Goal: Task Accomplishment & Management: Manage account settings

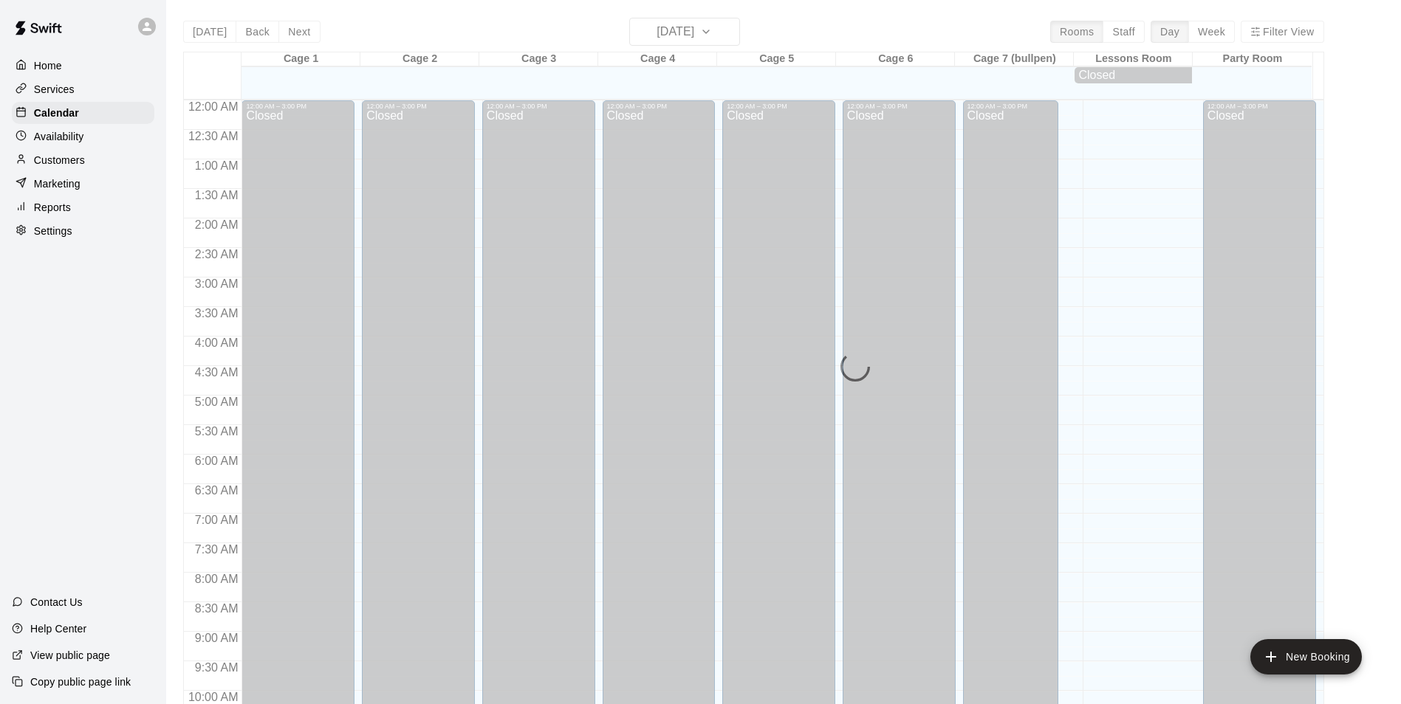
scroll to position [750, 0]
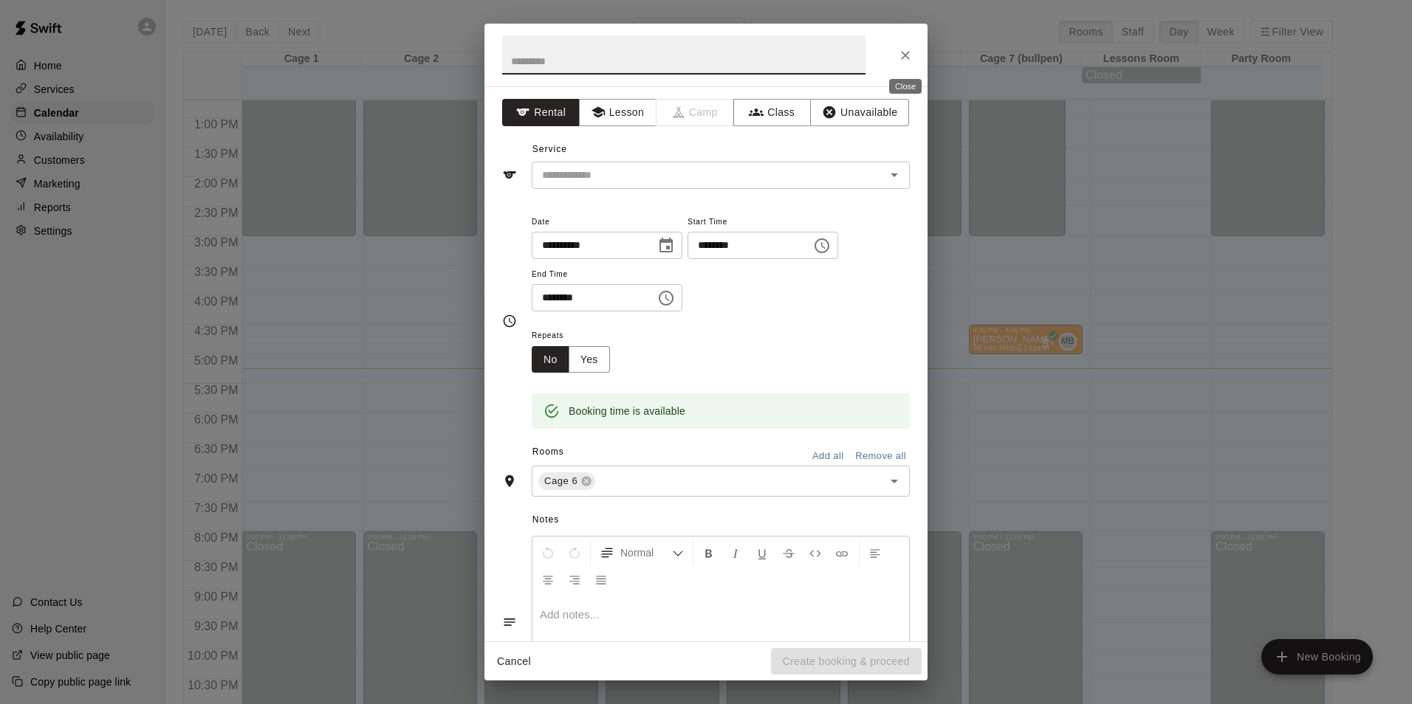
click at [905, 59] on icon "Close" at bounding box center [905, 55] width 15 height 15
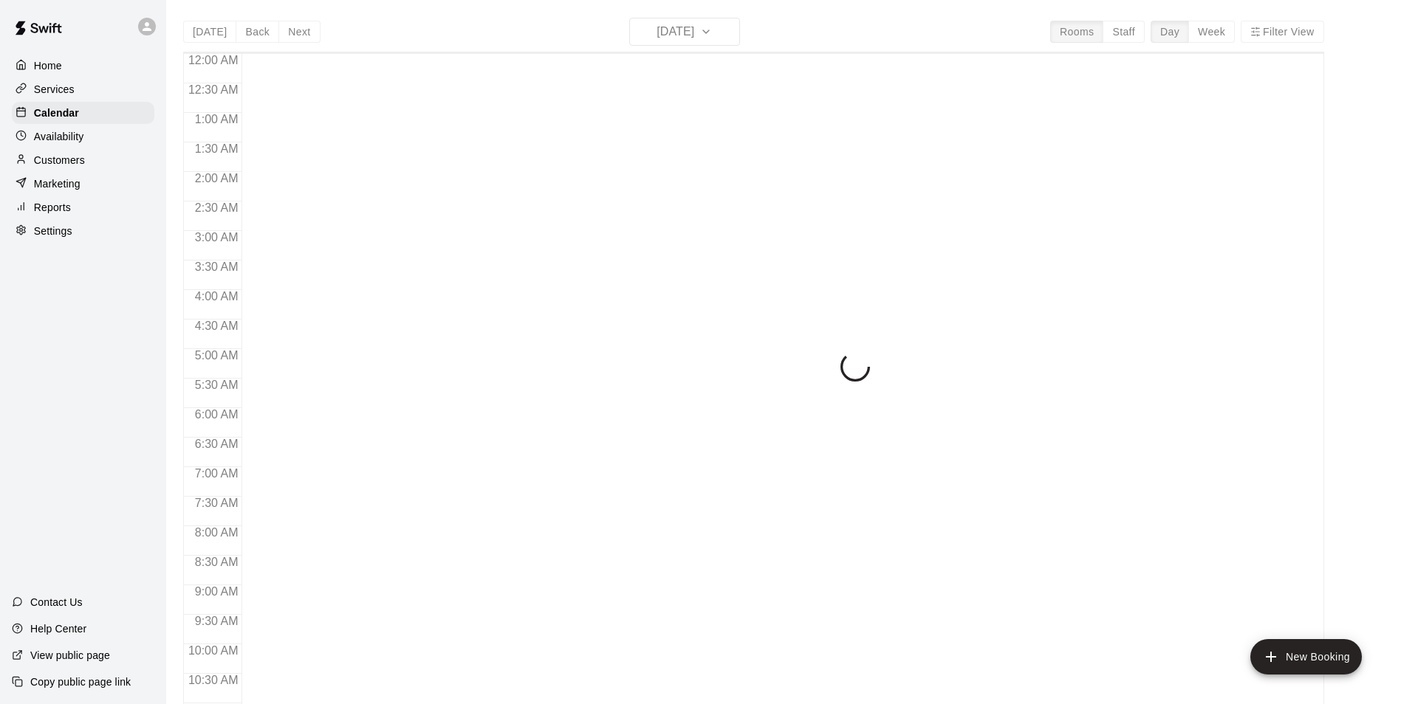
scroll to position [750, 0]
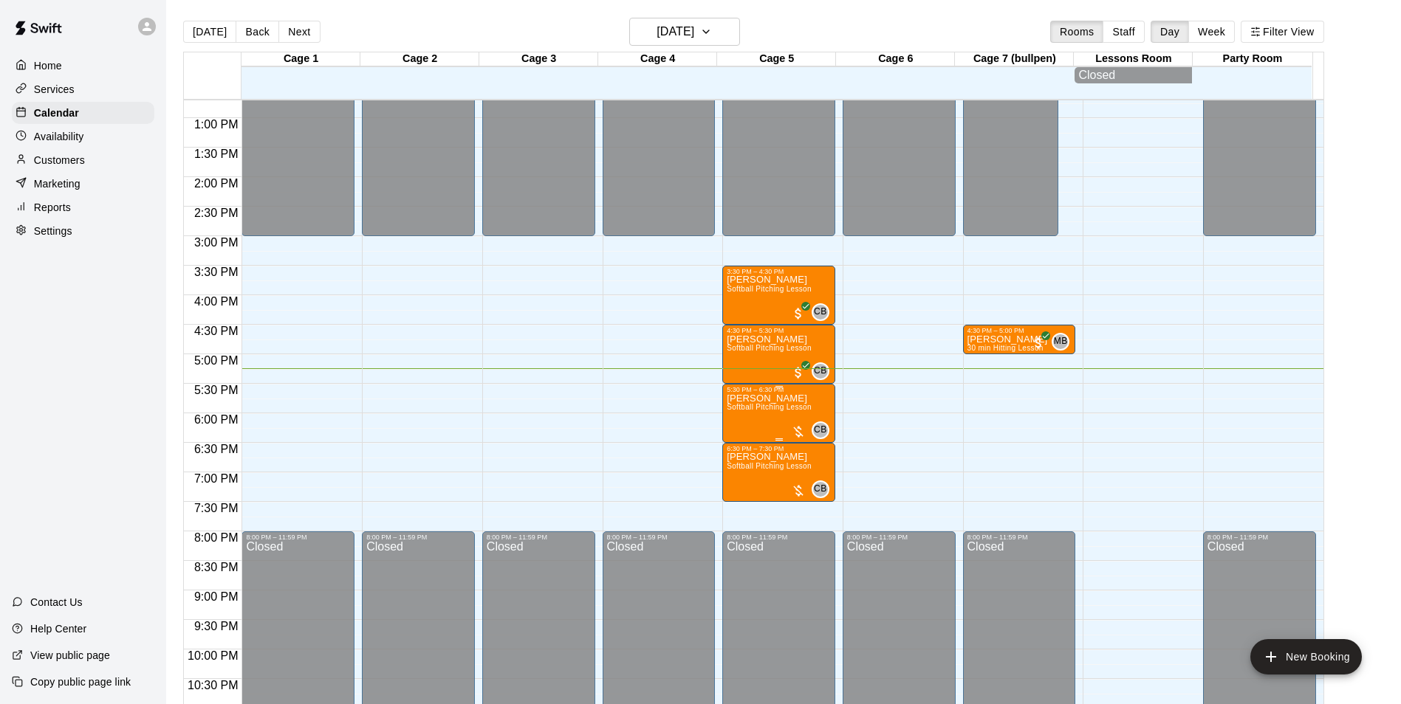
click at [805, 411] on span "Softball Pitching Lesson" at bounding box center [768, 407] width 85 height 8
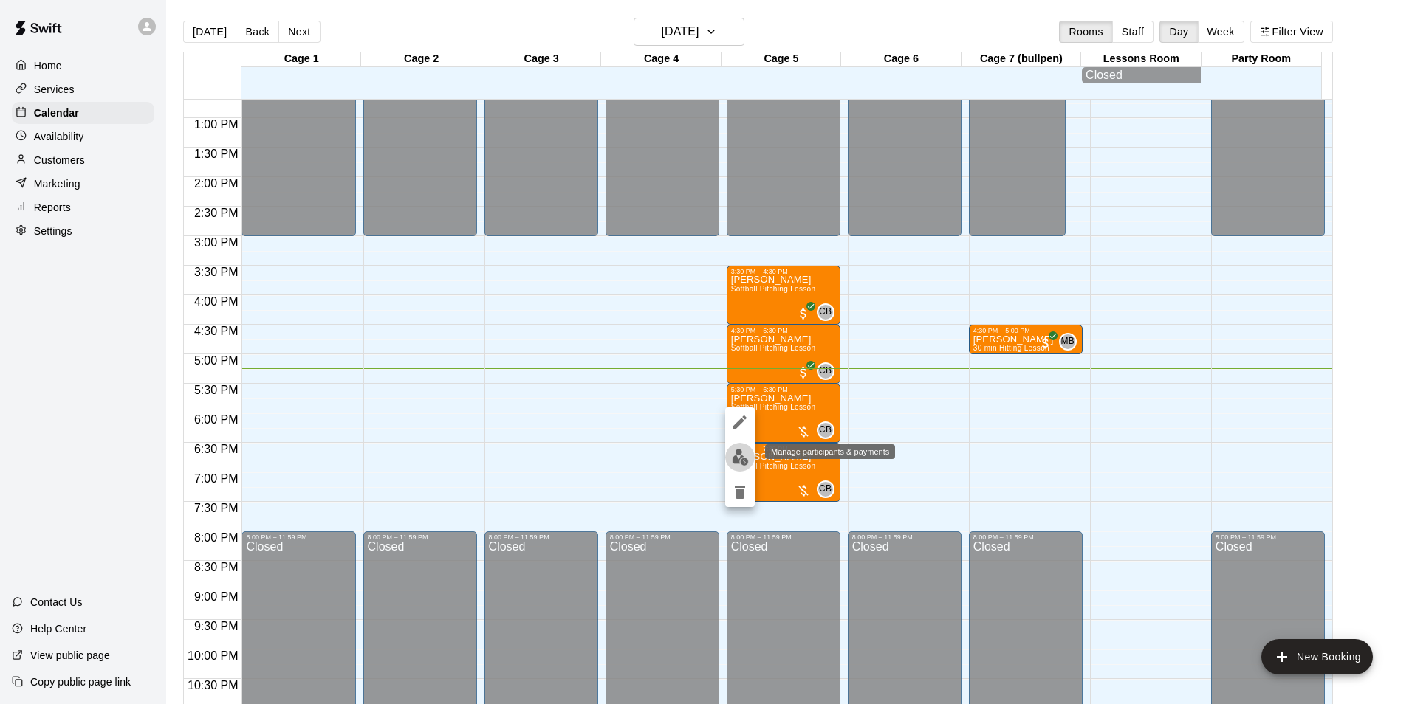
click at [738, 461] on img "edit" at bounding box center [740, 457] width 17 height 17
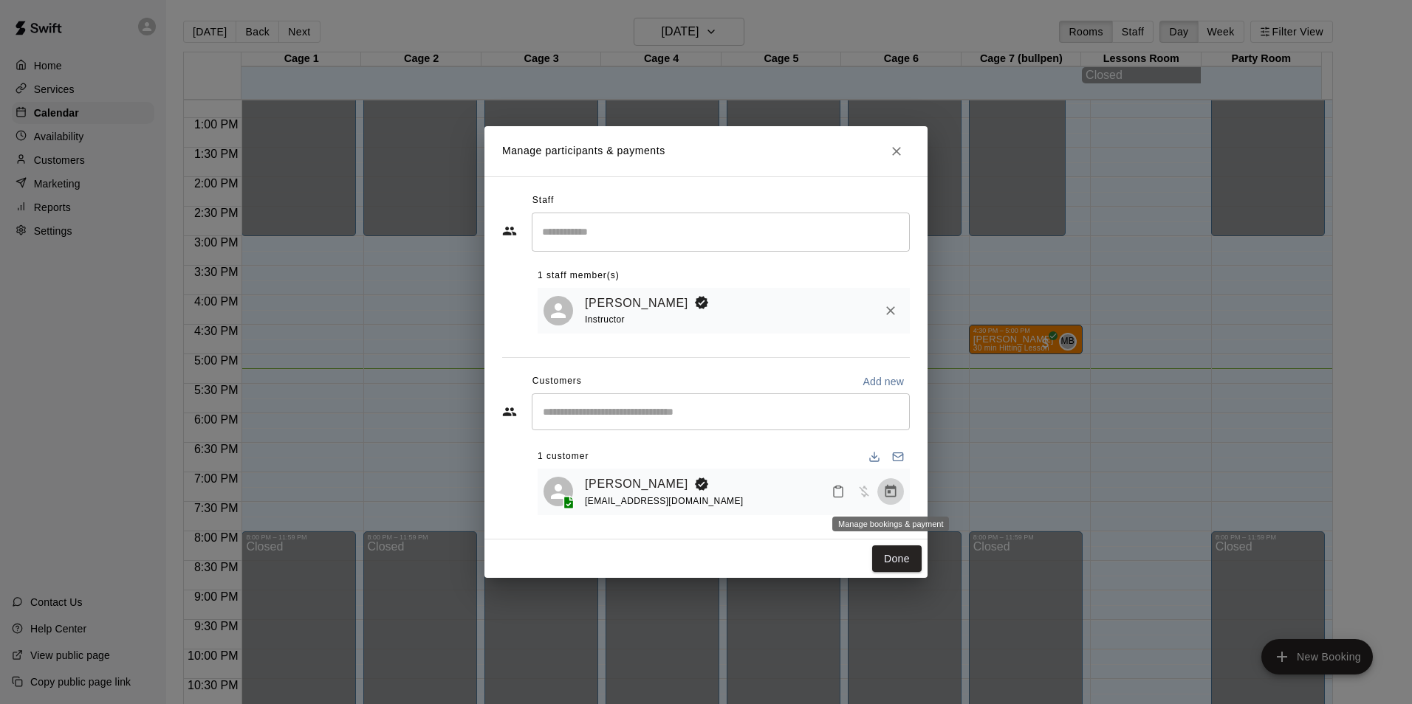
click at [885, 502] on button "Manage bookings & payment" at bounding box center [890, 491] width 27 height 27
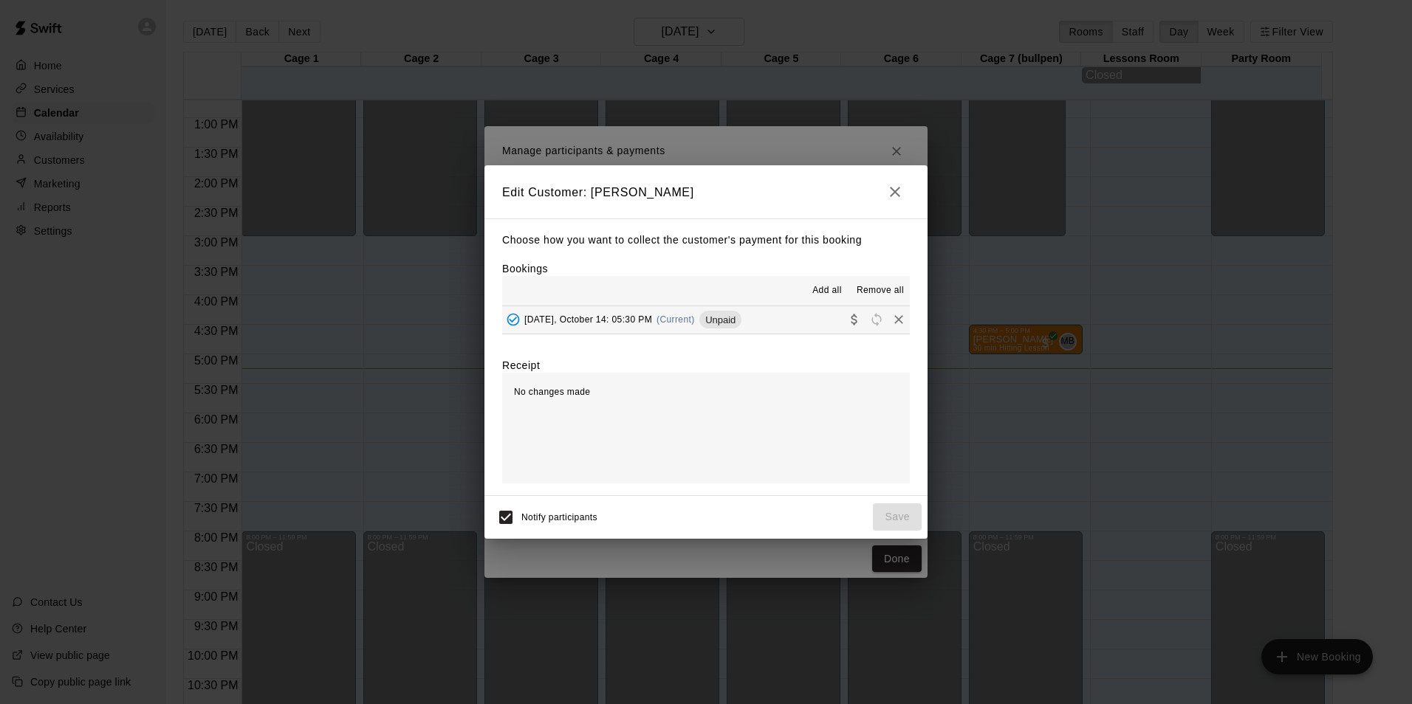
click at [830, 287] on span "Add all" at bounding box center [827, 290] width 30 height 15
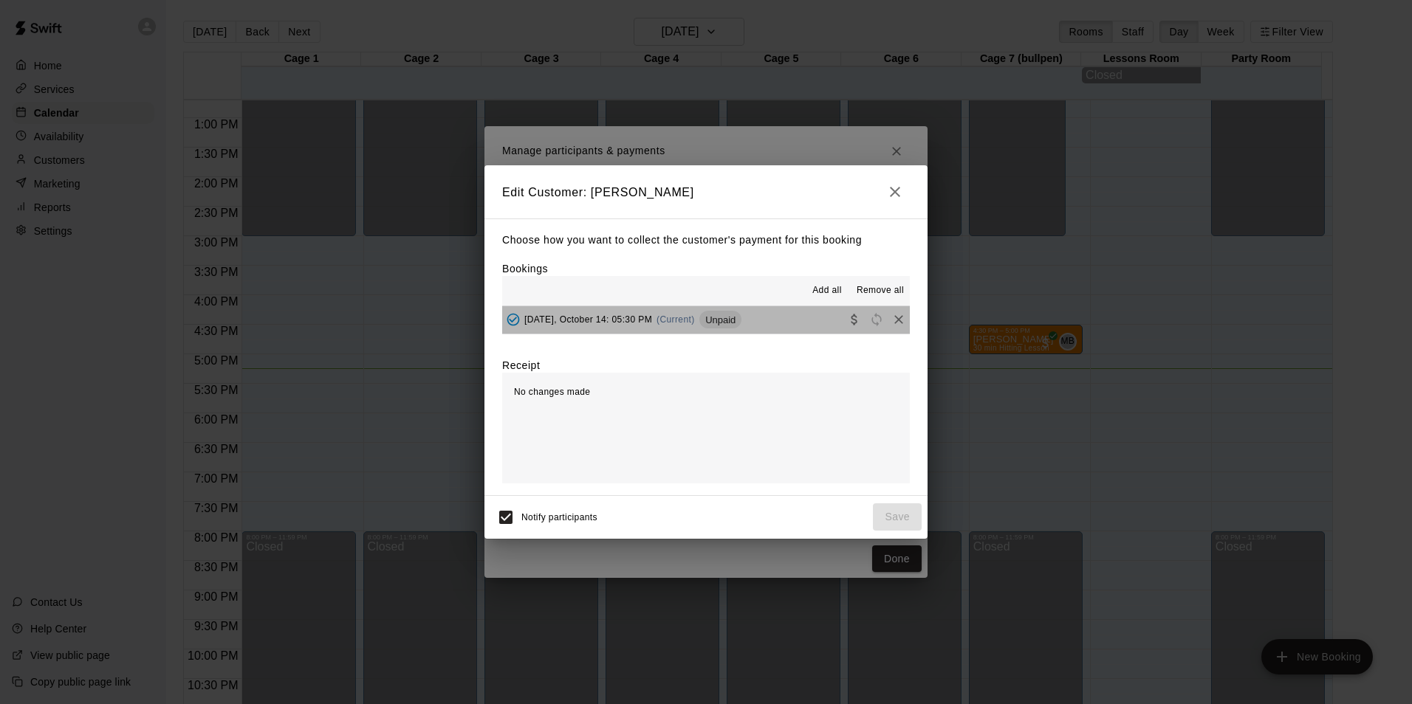
click at [730, 319] on span "Unpaid" at bounding box center [720, 320] width 42 height 11
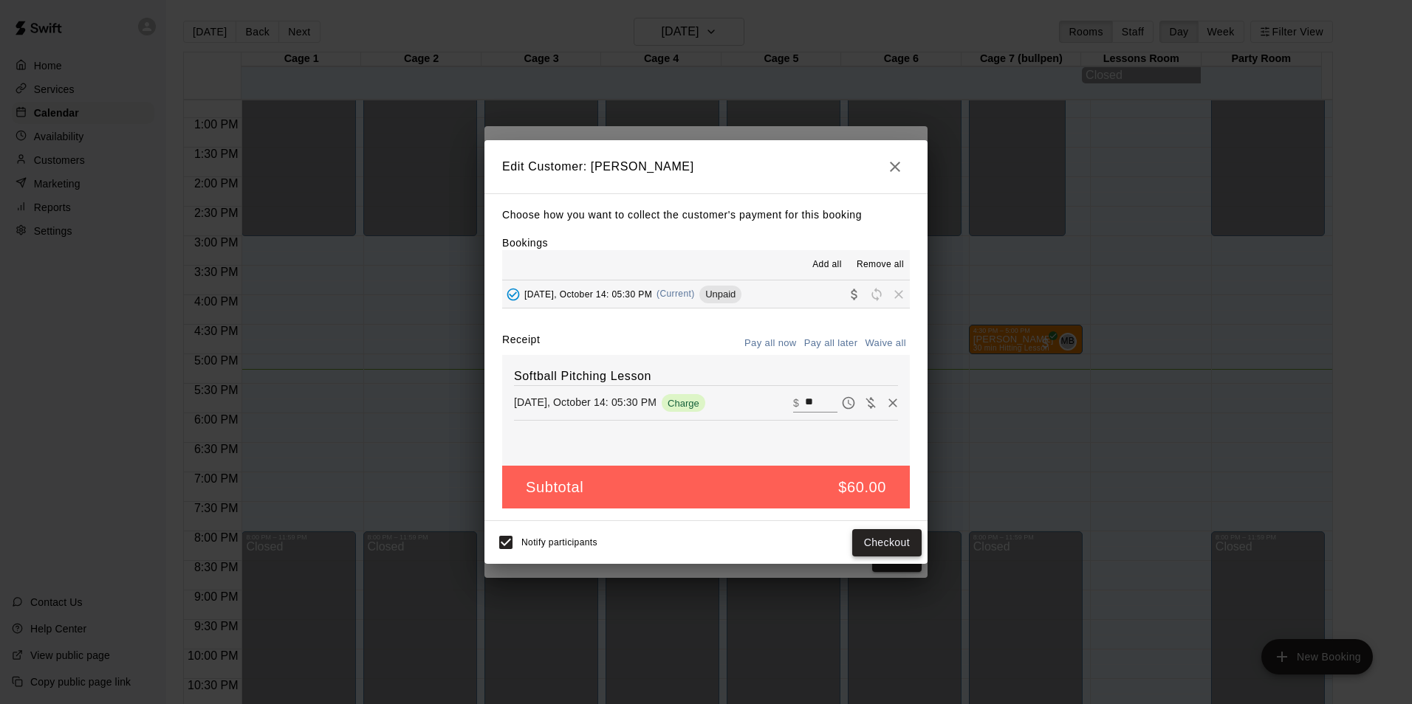
click at [869, 543] on button "Checkout" at bounding box center [886, 542] width 69 height 27
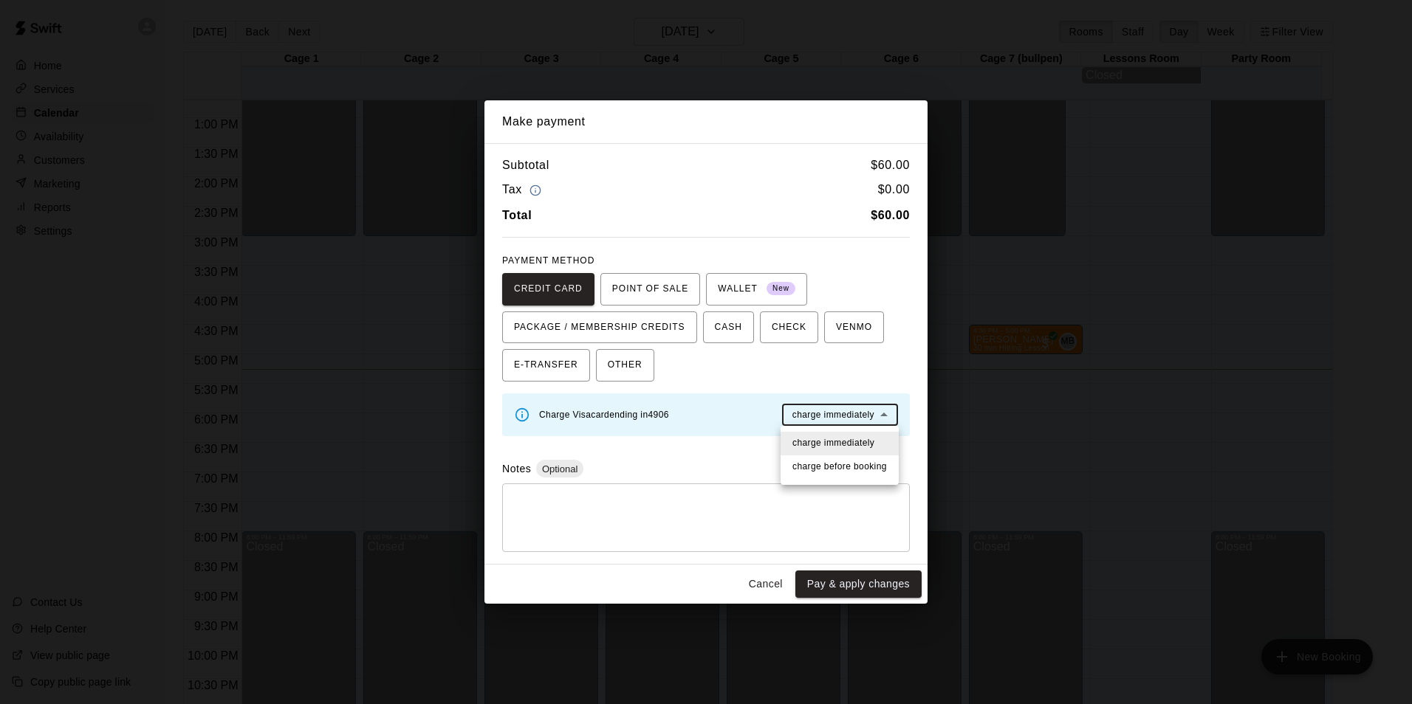
click at [887, 419] on body "Home Services Calendar Availability Customers Marketing Reports Settings Contac…" at bounding box center [706, 364] width 1412 height 728
click at [896, 377] on div at bounding box center [706, 352] width 1412 height 704
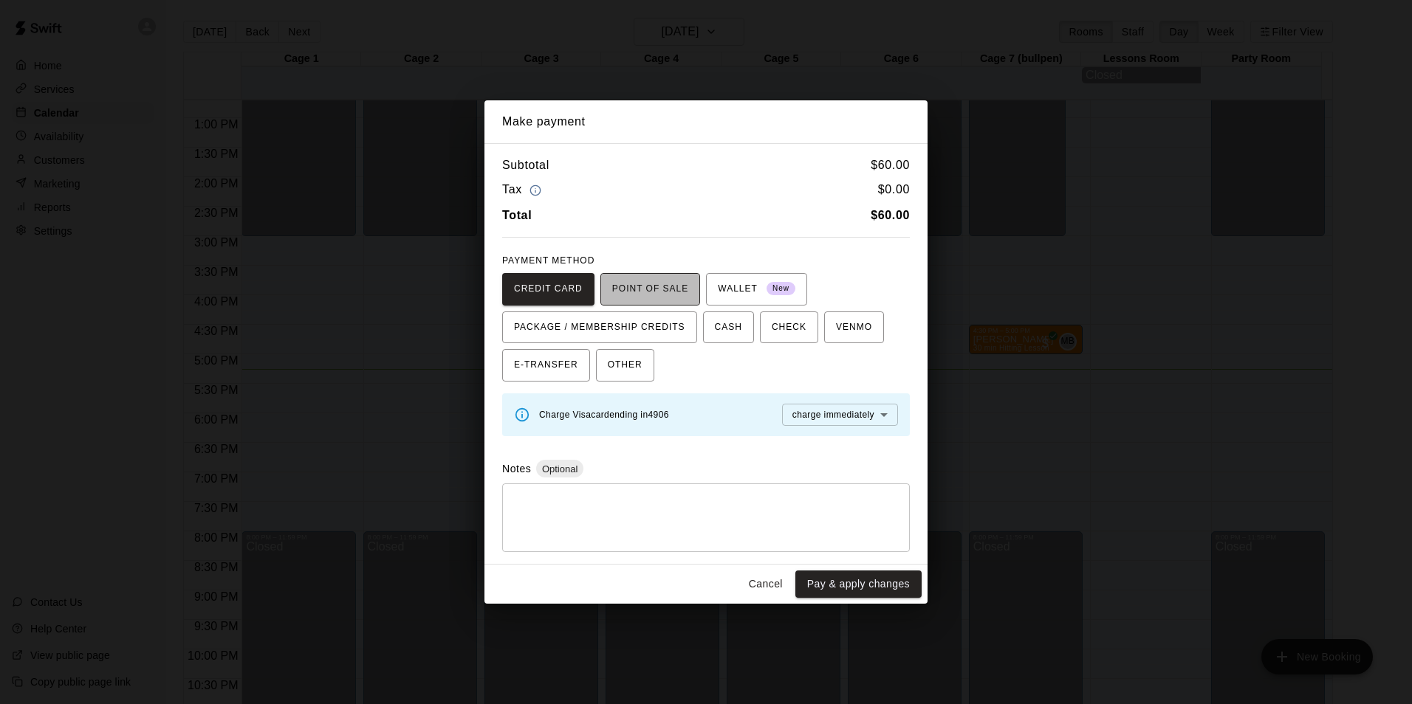
click at [655, 286] on span "POINT OF SALE" at bounding box center [650, 290] width 76 height 24
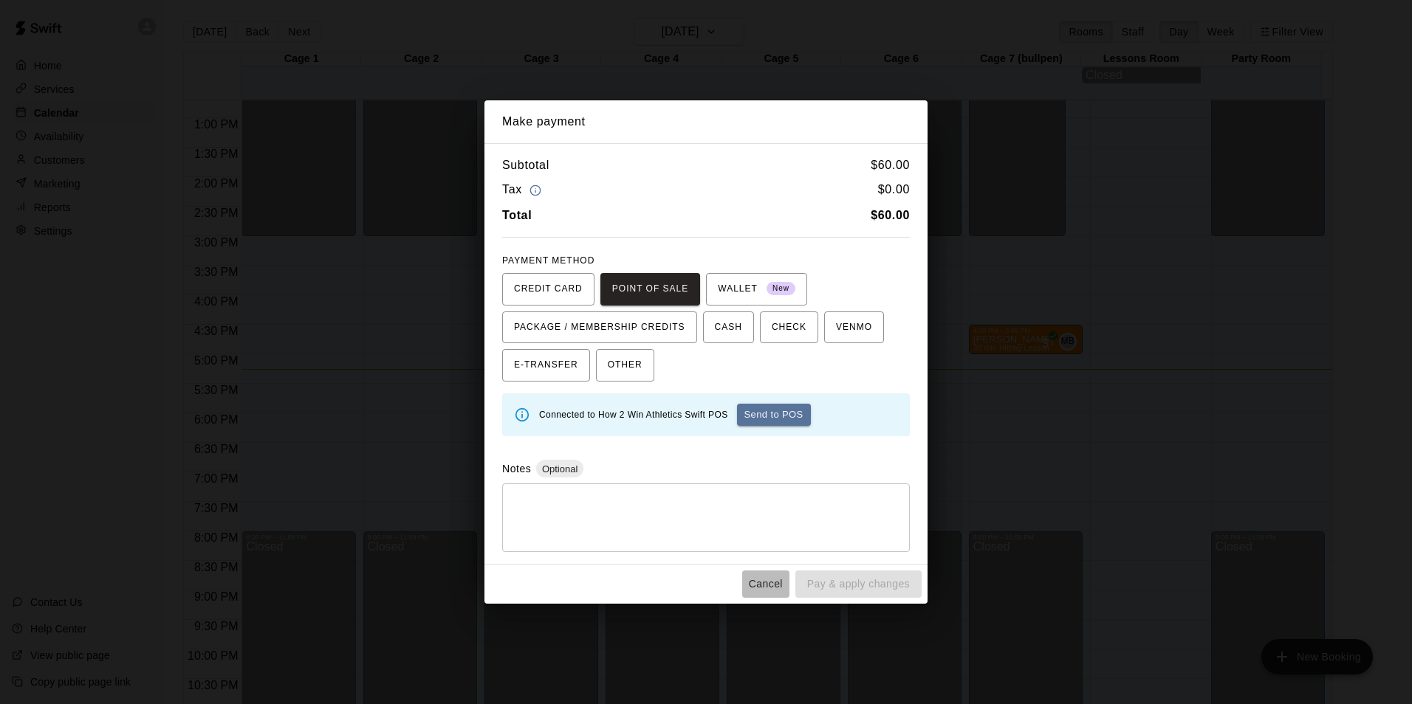
click at [765, 583] on button "Cancel" at bounding box center [765, 584] width 47 height 27
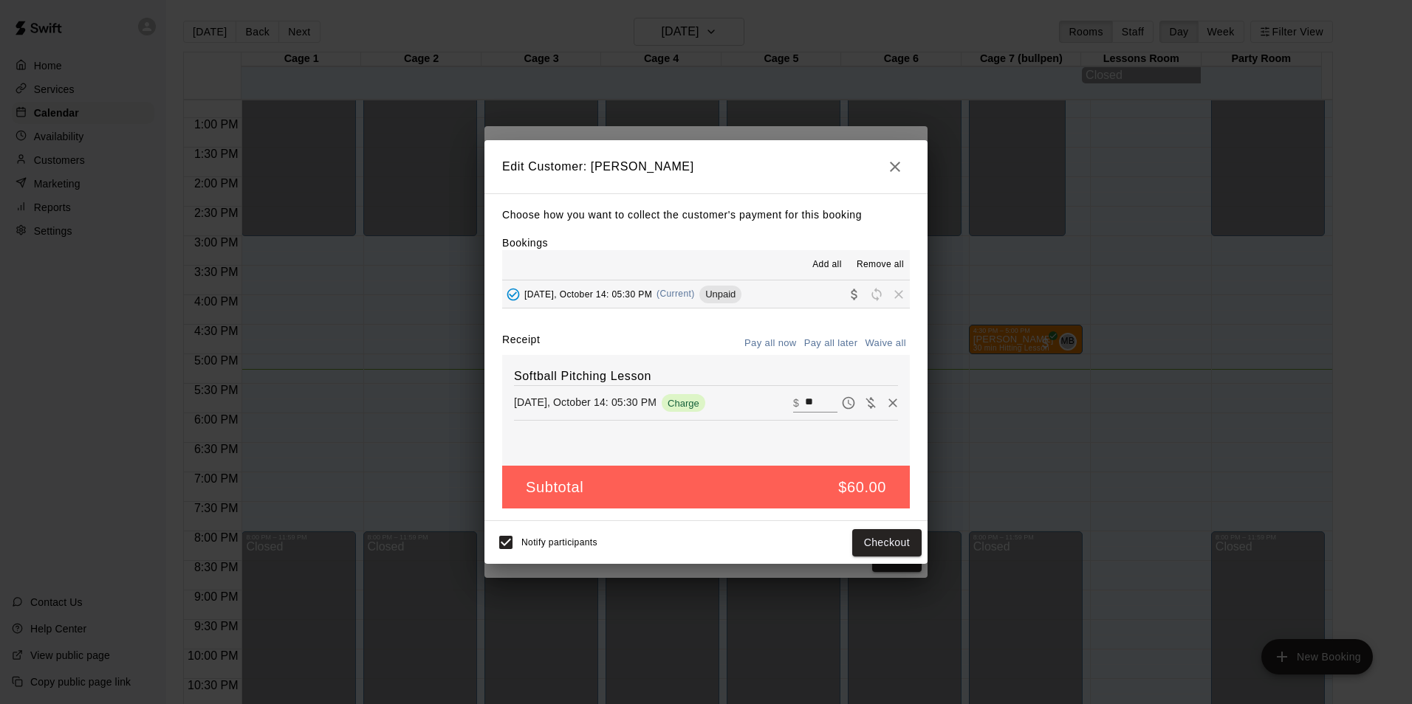
click at [892, 162] on icon "button" at bounding box center [895, 167] width 10 height 10
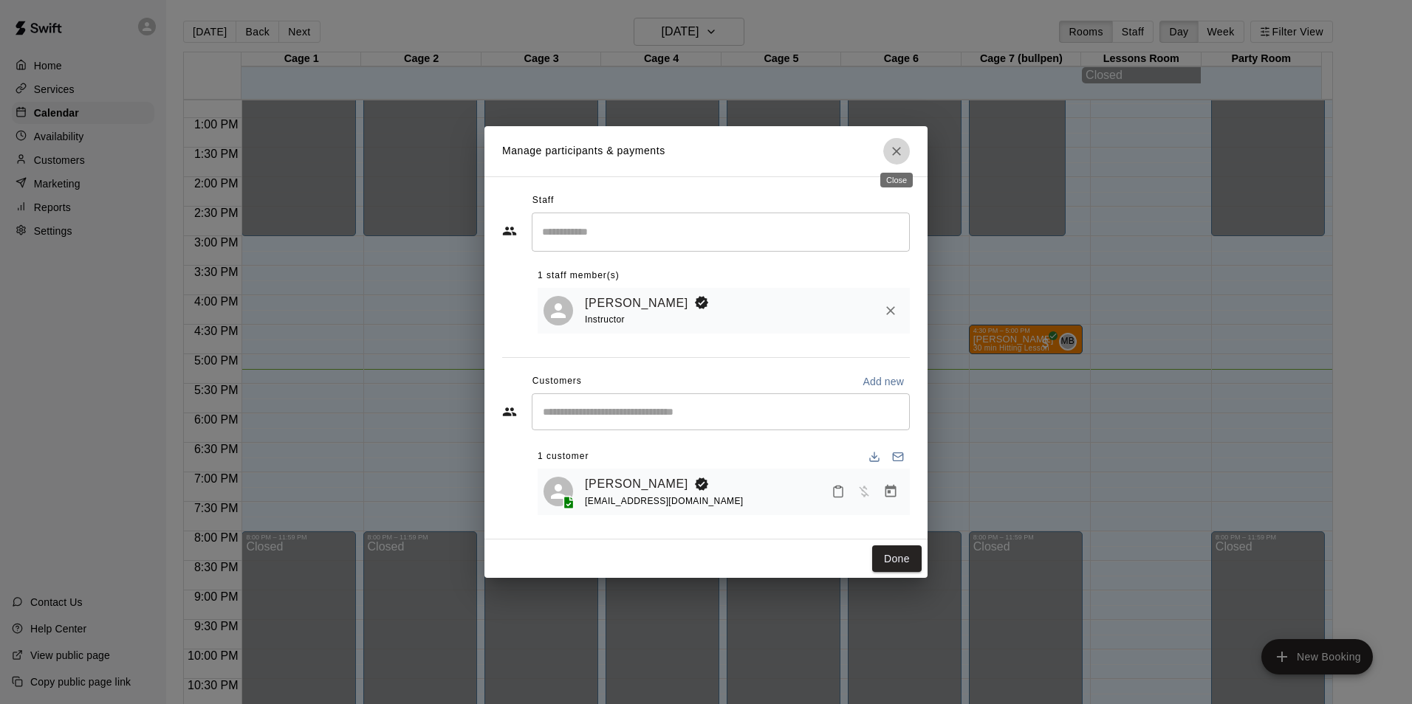
click at [893, 145] on icon "Close" at bounding box center [896, 151] width 15 height 15
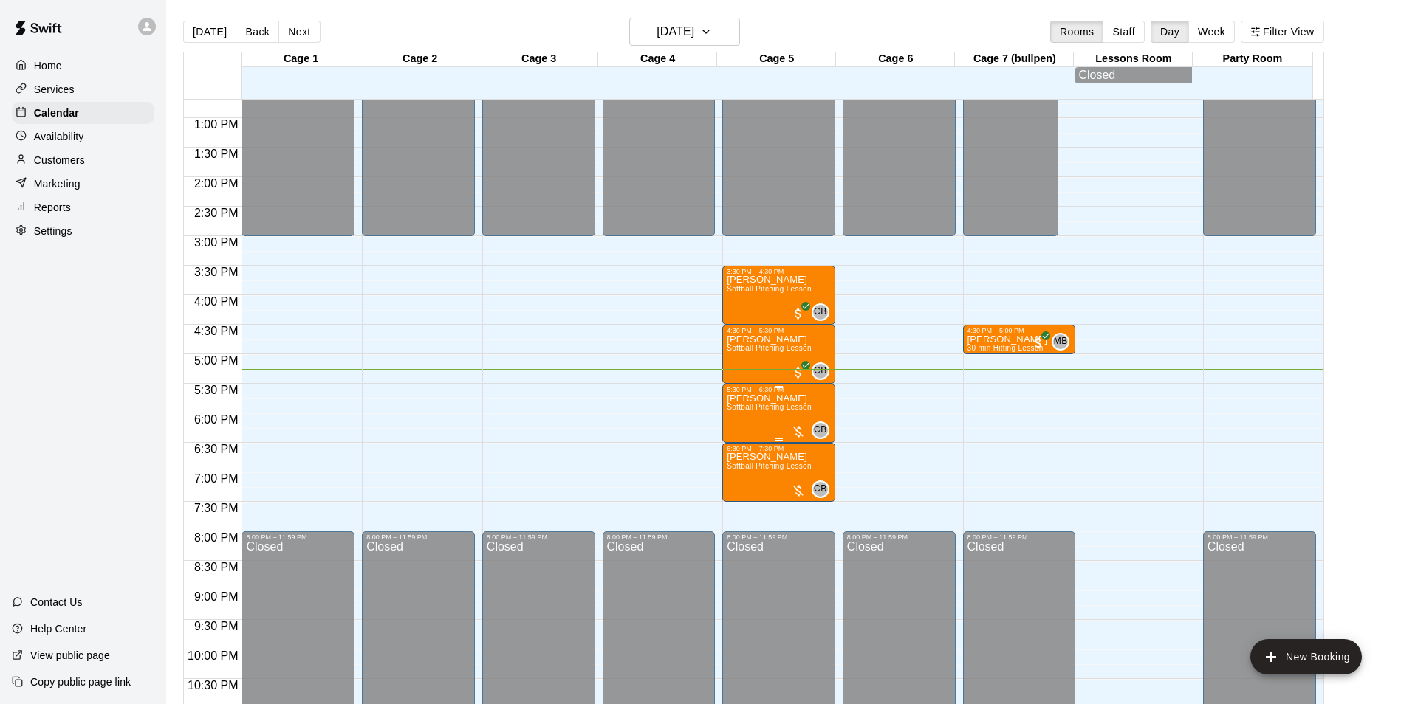
click at [799, 411] on span "Softball Pitching Lesson" at bounding box center [768, 407] width 85 height 8
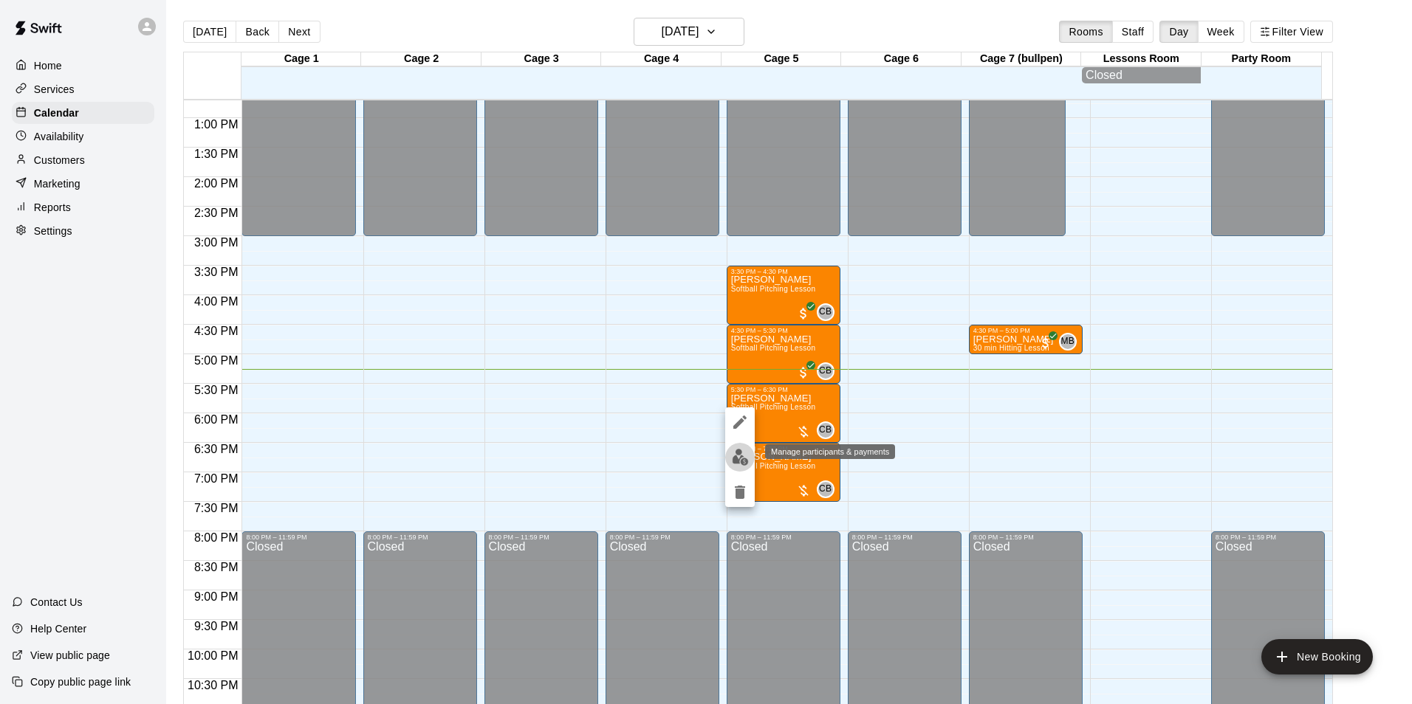
click at [740, 462] on img "edit" at bounding box center [740, 457] width 17 height 17
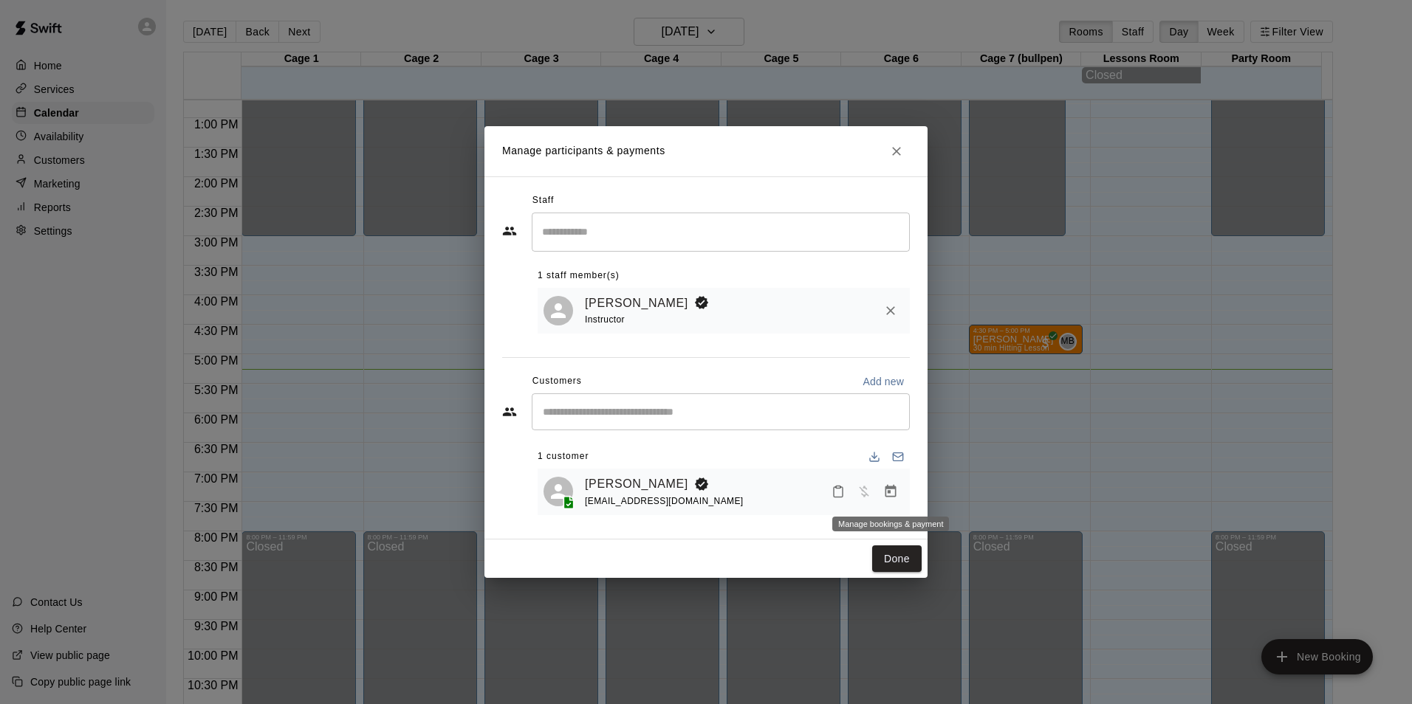
click at [894, 498] on icon "Manage bookings & payment" at bounding box center [890, 491] width 11 height 13
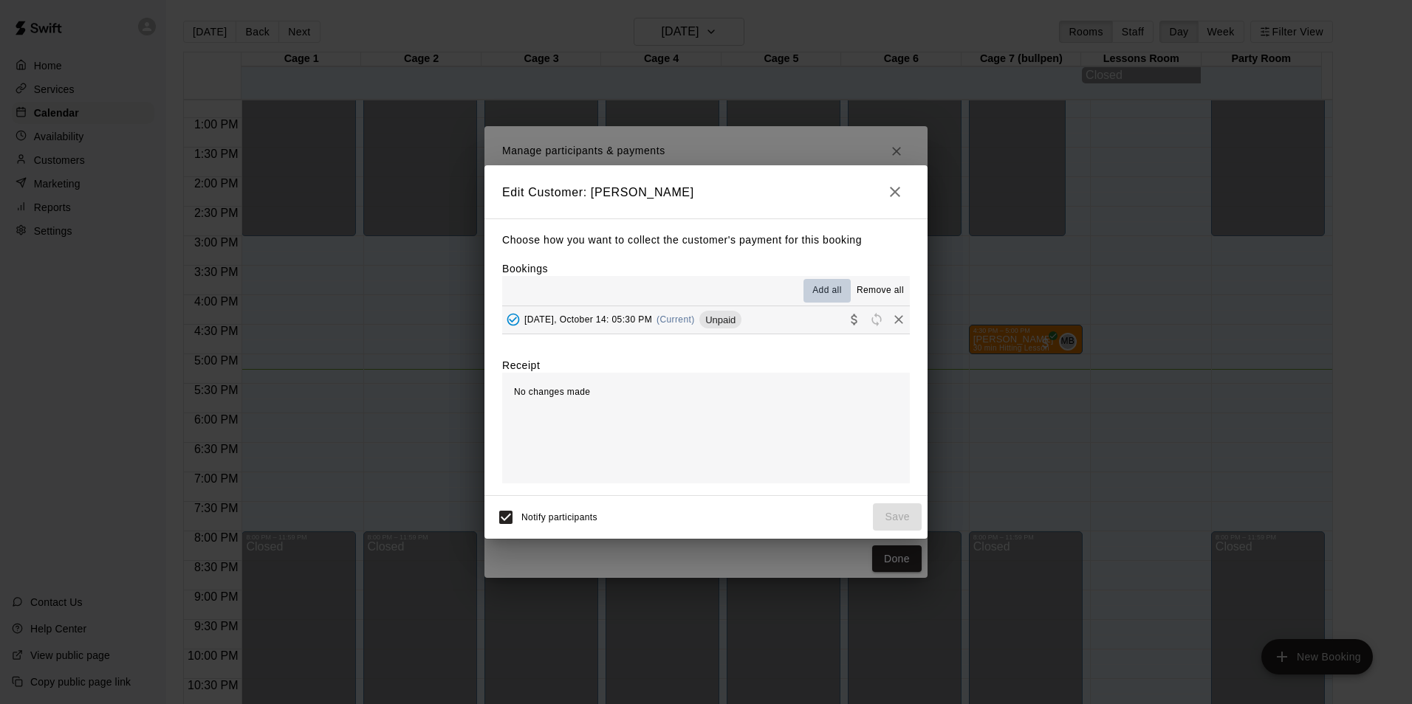
click at [827, 293] on span "Add all" at bounding box center [827, 290] width 30 height 15
click at [826, 291] on span "Add all" at bounding box center [827, 290] width 30 height 15
click at [731, 325] on span "Unpaid" at bounding box center [720, 320] width 42 height 11
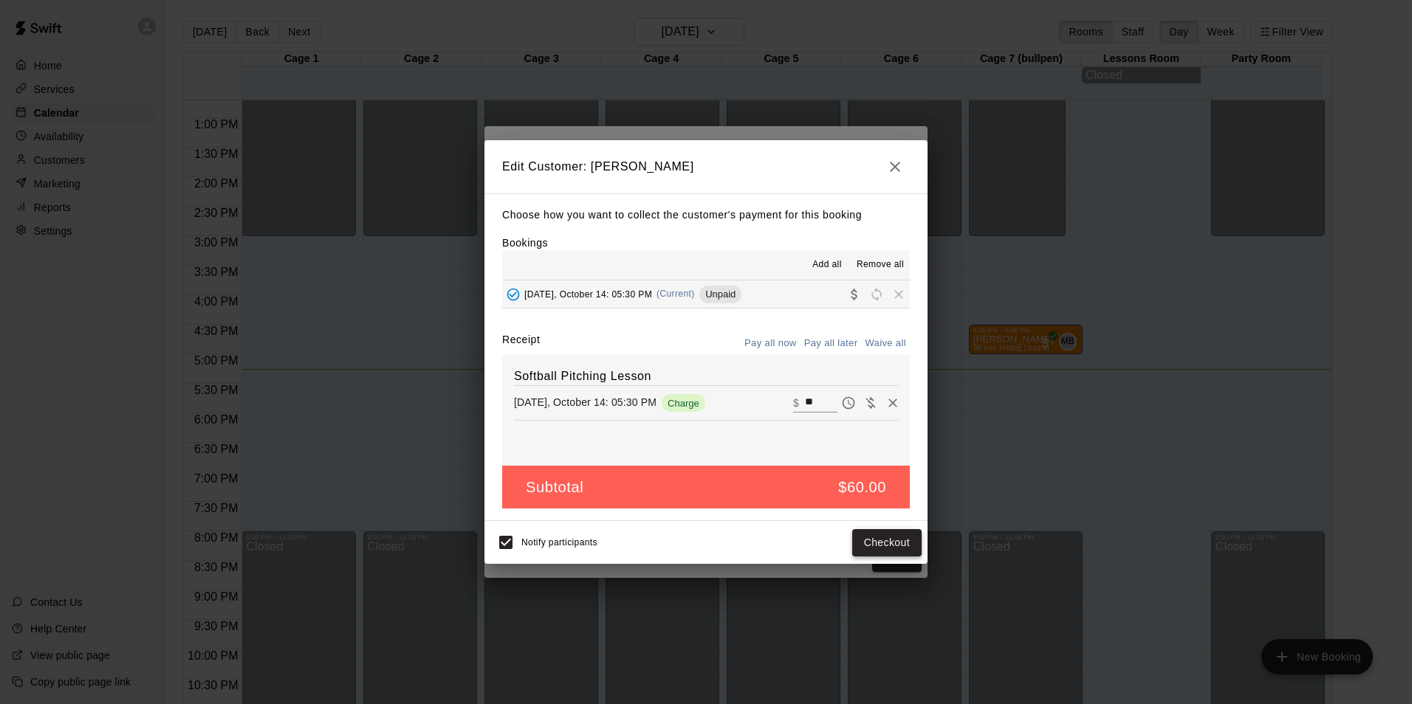
click at [886, 542] on button "Checkout" at bounding box center [886, 542] width 69 height 27
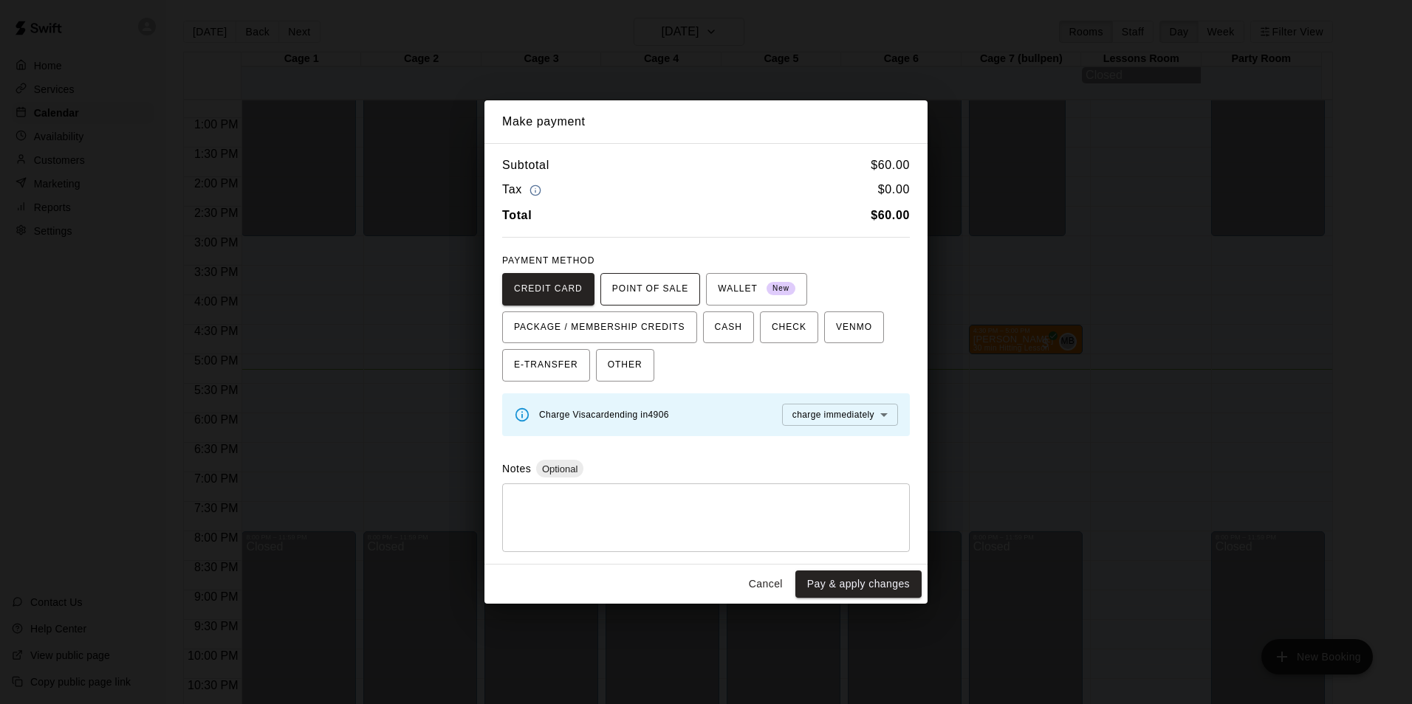
click at [650, 292] on span "POINT OF SALE" at bounding box center [650, 290] width 76 height 24
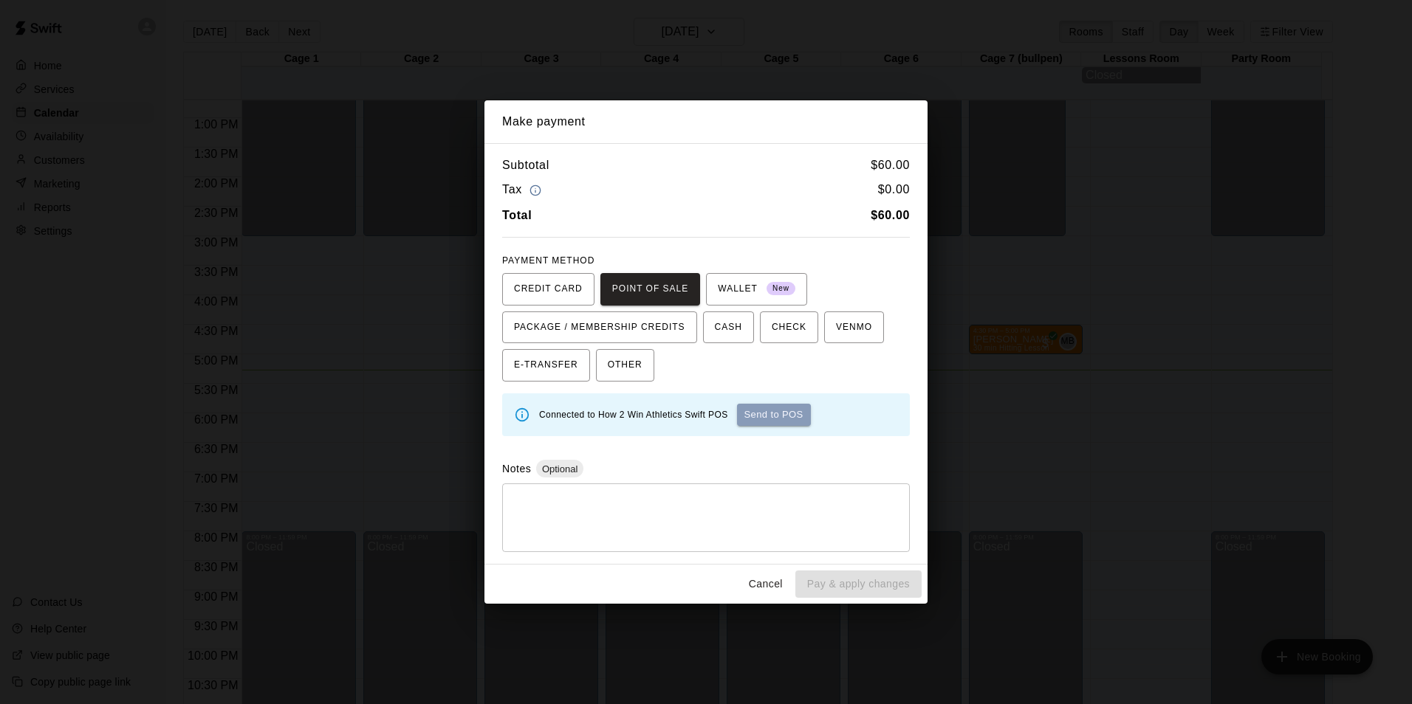
click at [785, 415] on button "Send to POS" at bounding box center [774, 415] width 74 height 22
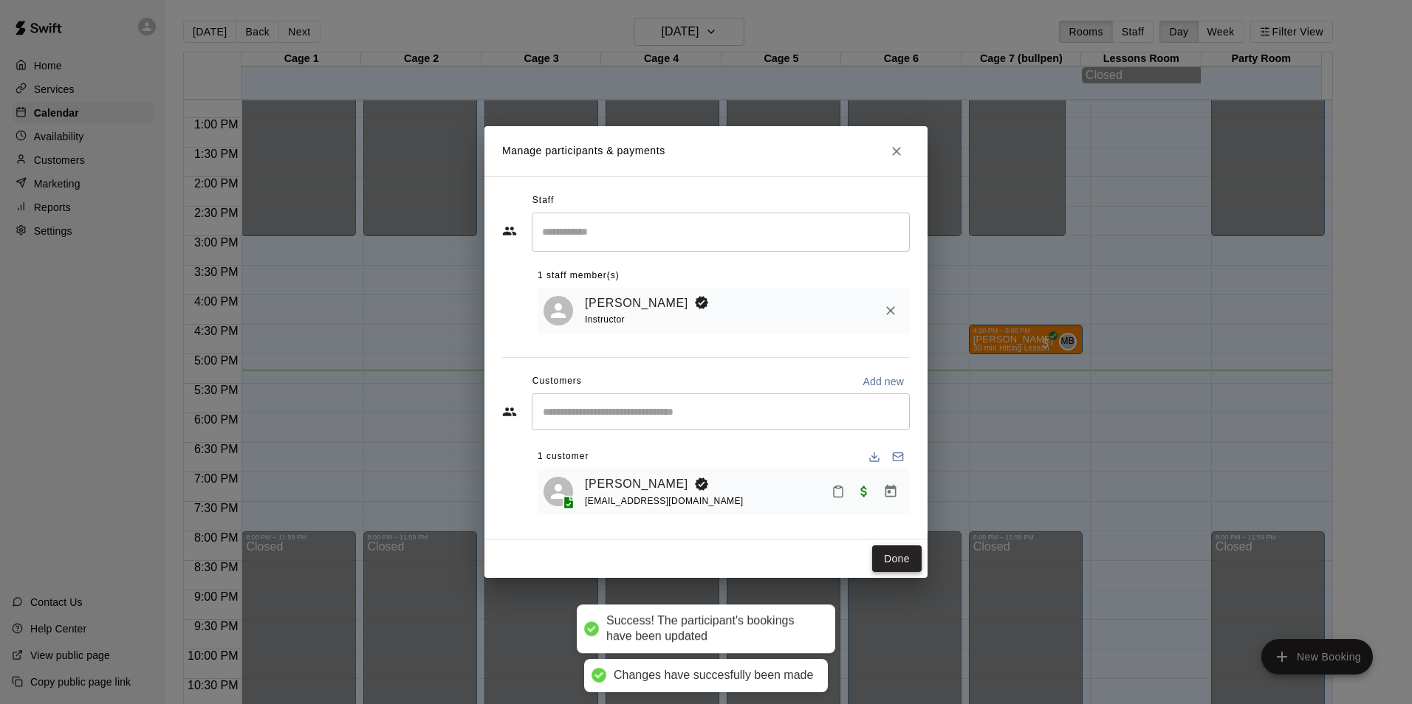
click at [888, 560] on button "Done" at bounding box center [896, 559] width 49 height 27
